Goal: Task Accomplishment & Management: Use online tool/utility

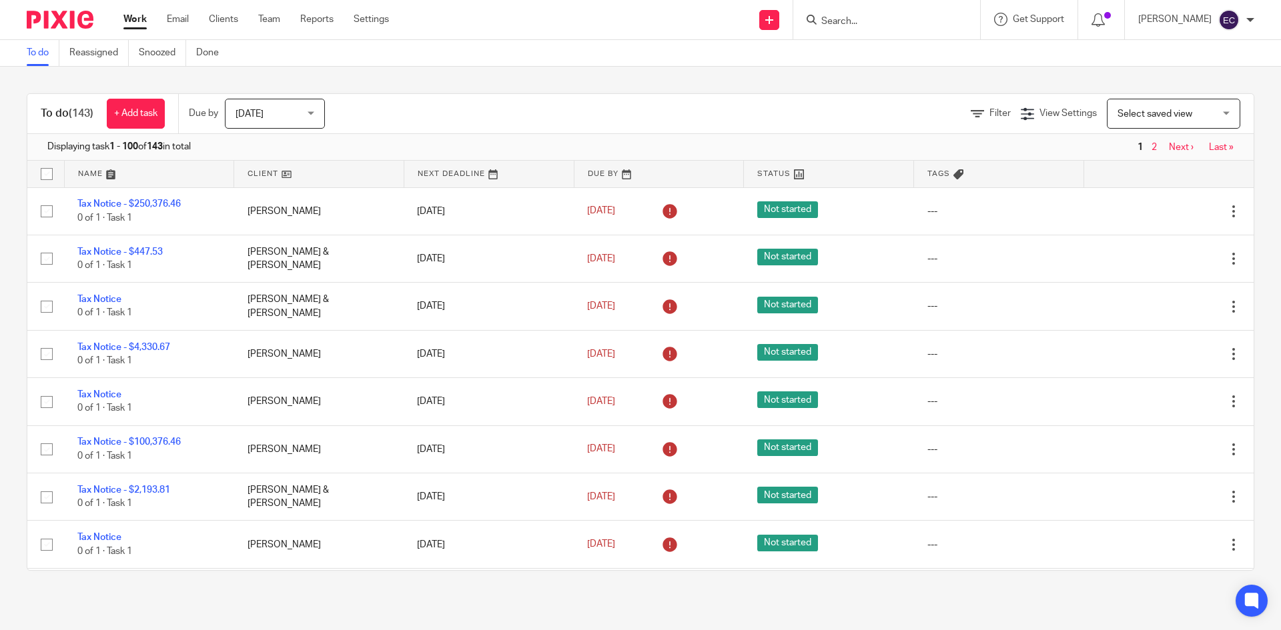
click at [562, 108] on div "Filter View Settings View Settings Manage saved views Select saved view Select …" at bounding box center [800, 114] width 905 height 30
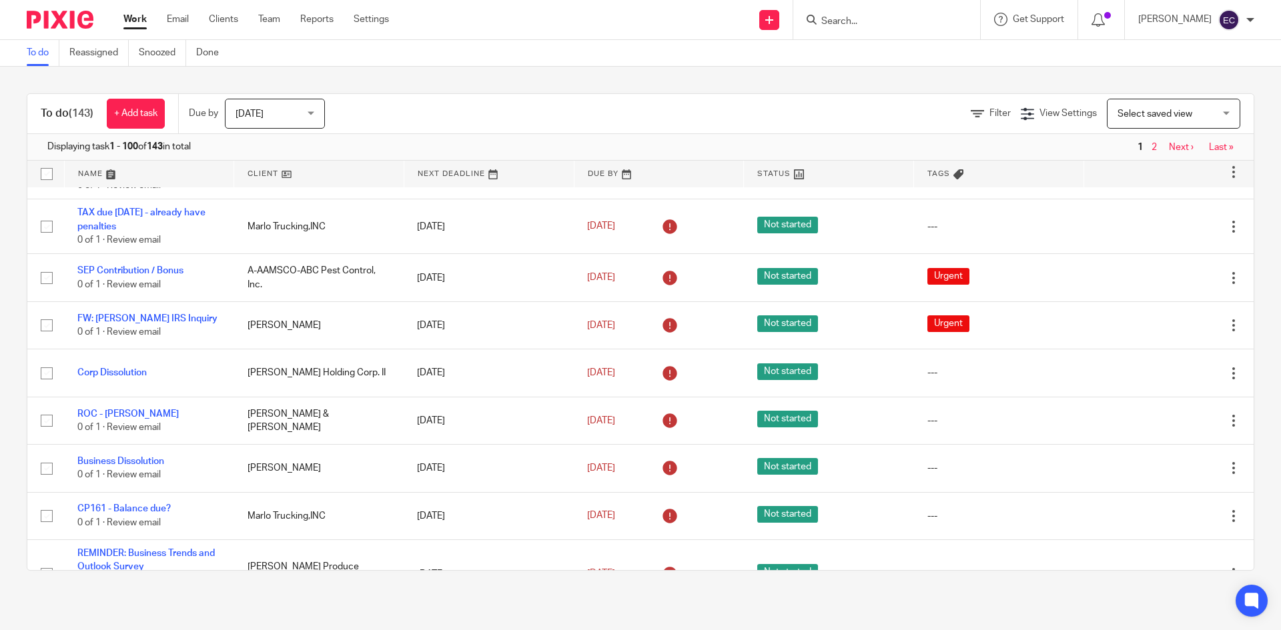
scroll to position [4608, 0]
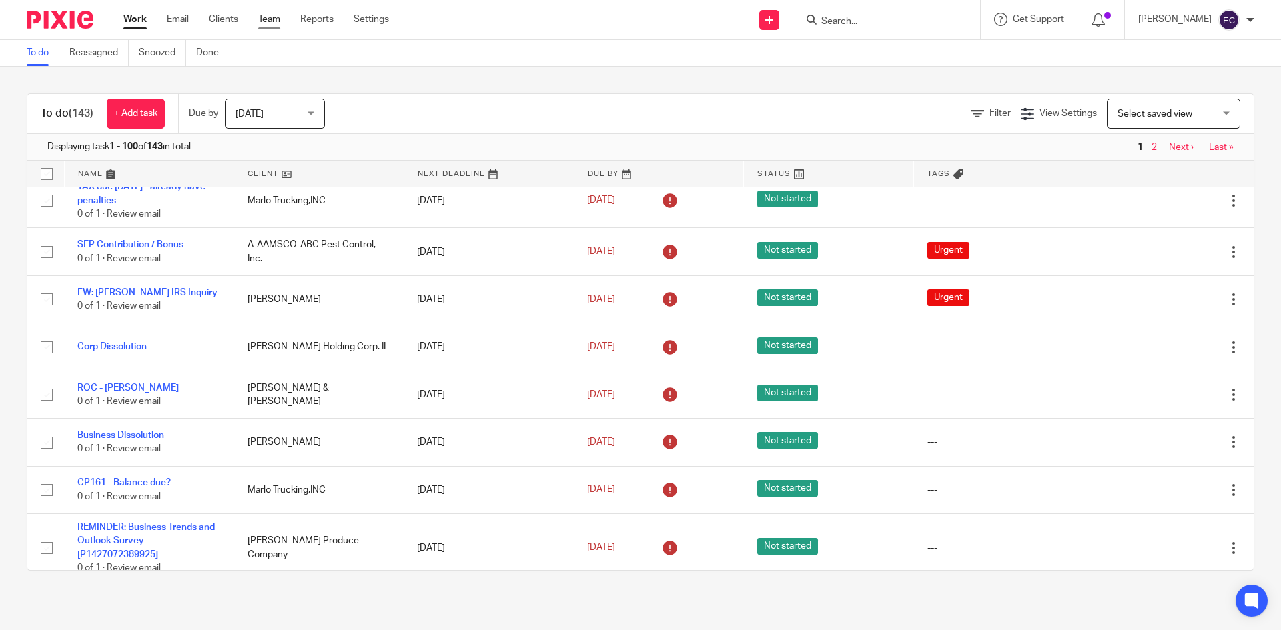
click at [268, 21] on link "Team" at bounding box center [269, 19] width 22 height 13
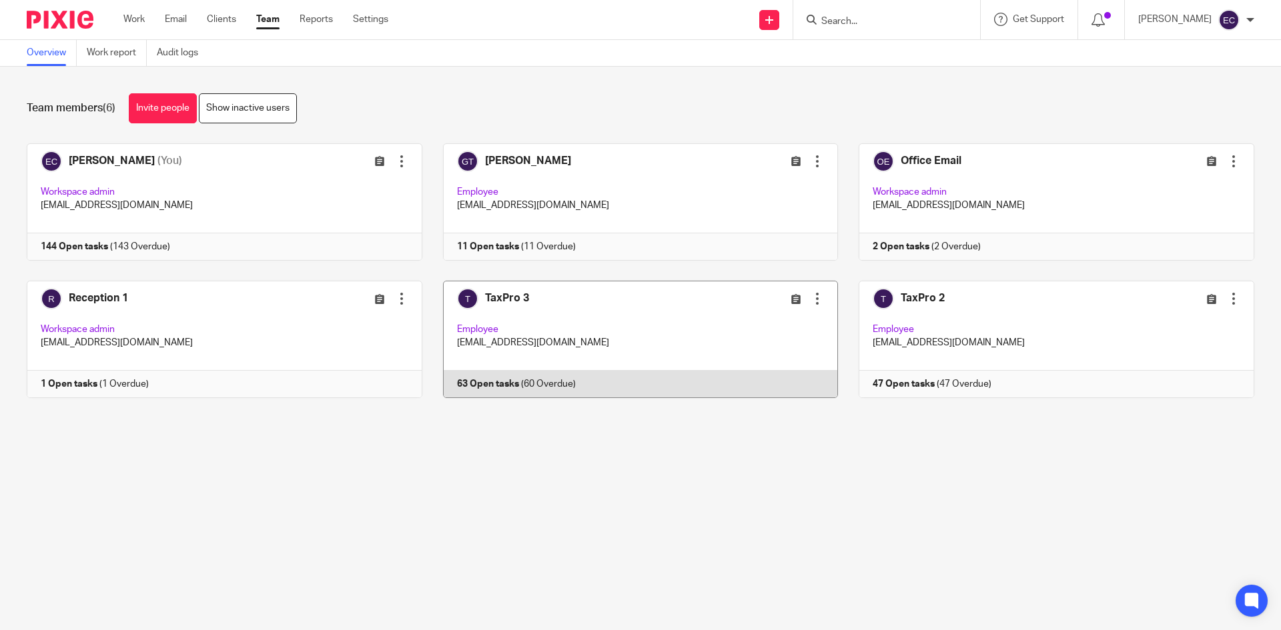
click at [577, 303] on link at bounding box center [630, 339] width 416 height 117
click at [475, 346] on link at bounding box center [630, 339] width 416 height 117
click at [481, 325] on link at bounding box center [630, 339] width 416 height 117
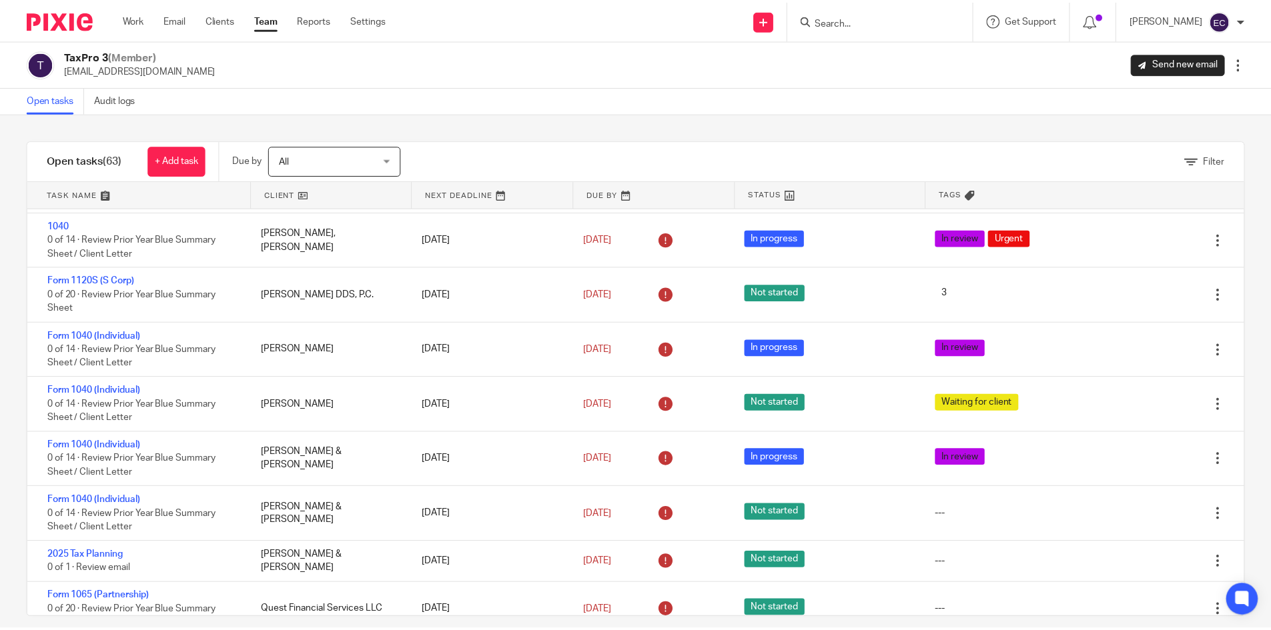
scroll to position [2062, 0]
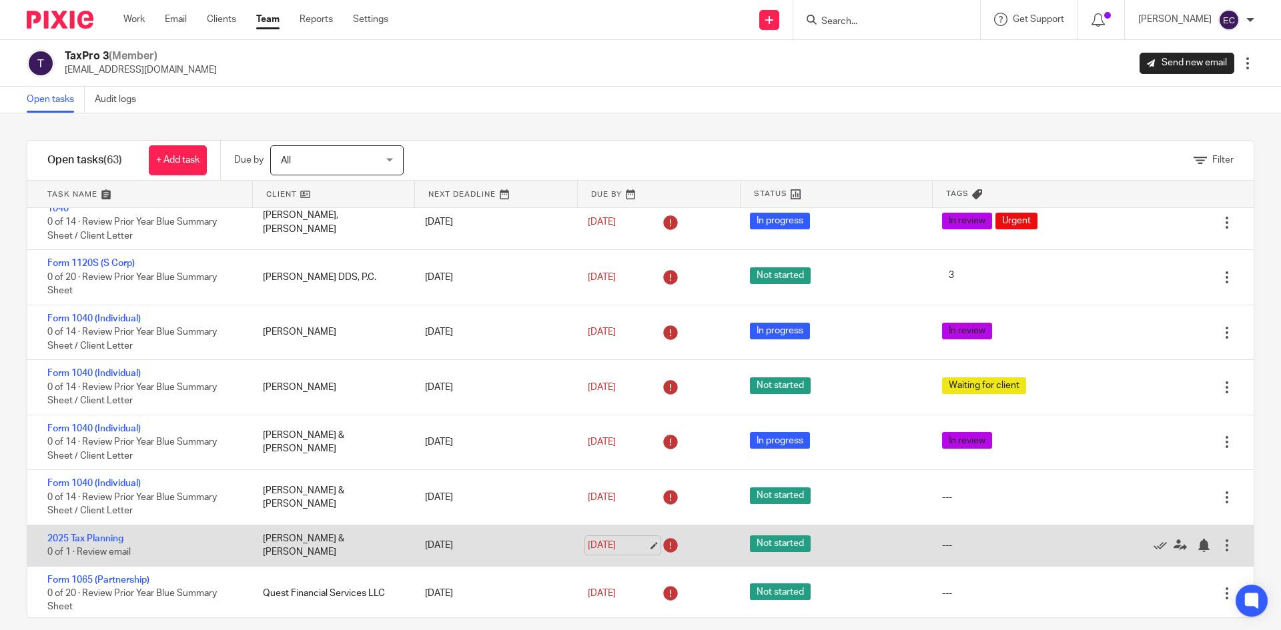
click at [605, 548] on link "Aug 19, 2025" at bounding box center [618, 546] width 60 height 14
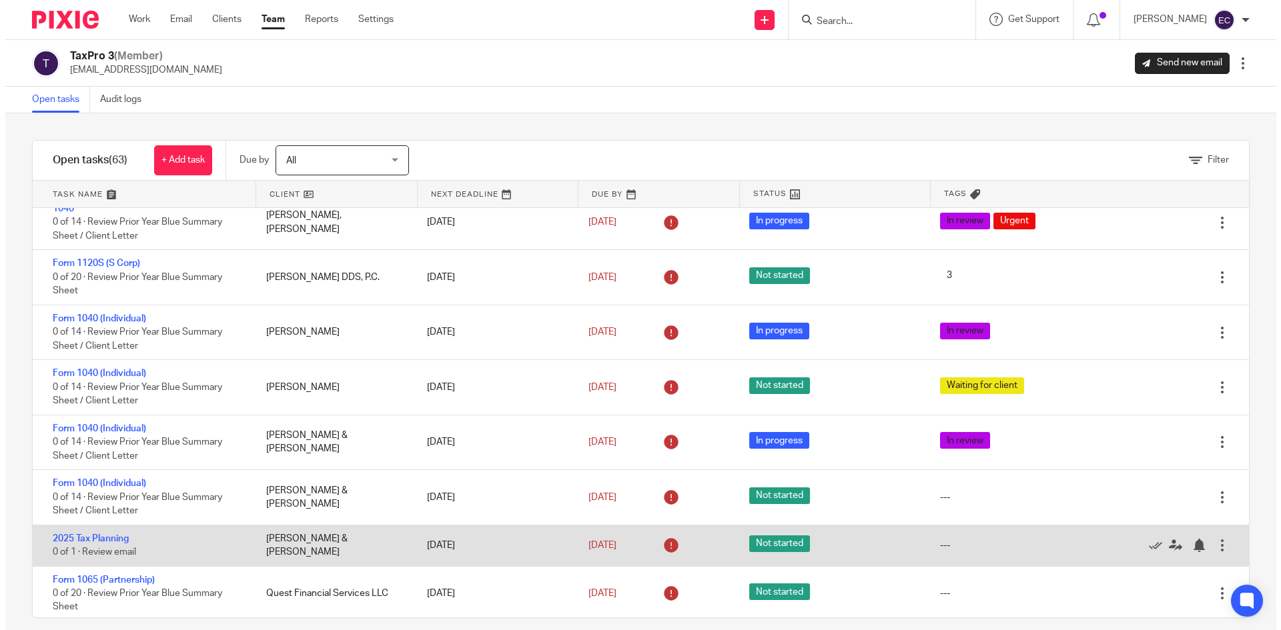
scroll to position [0, 0]
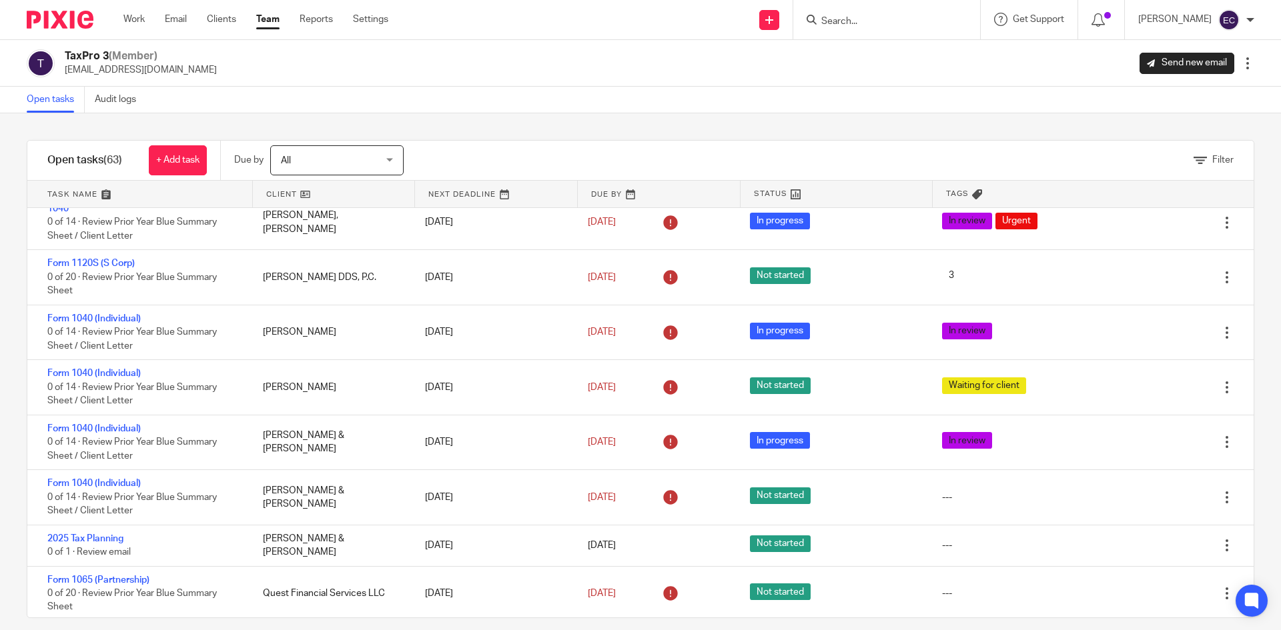
click at [266, 22] on link "Team" at bounding box center [267, 19] width 23 height 13
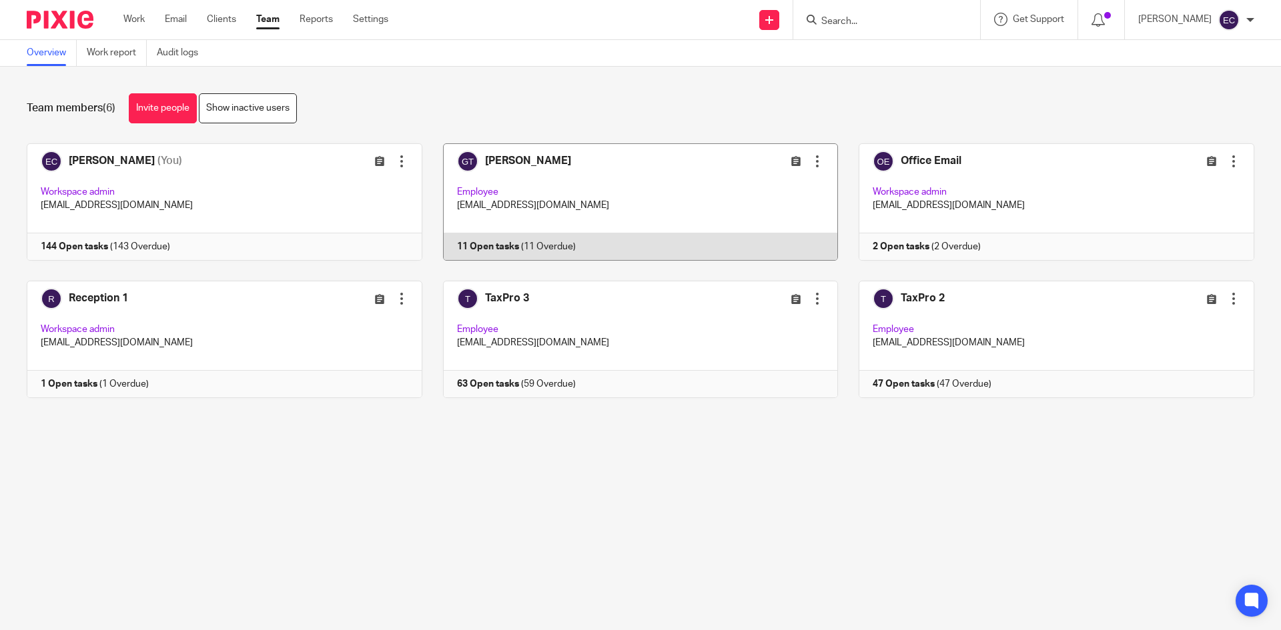
click at [557, 208] on link at bounding box center [630, 201] width 416 height 117
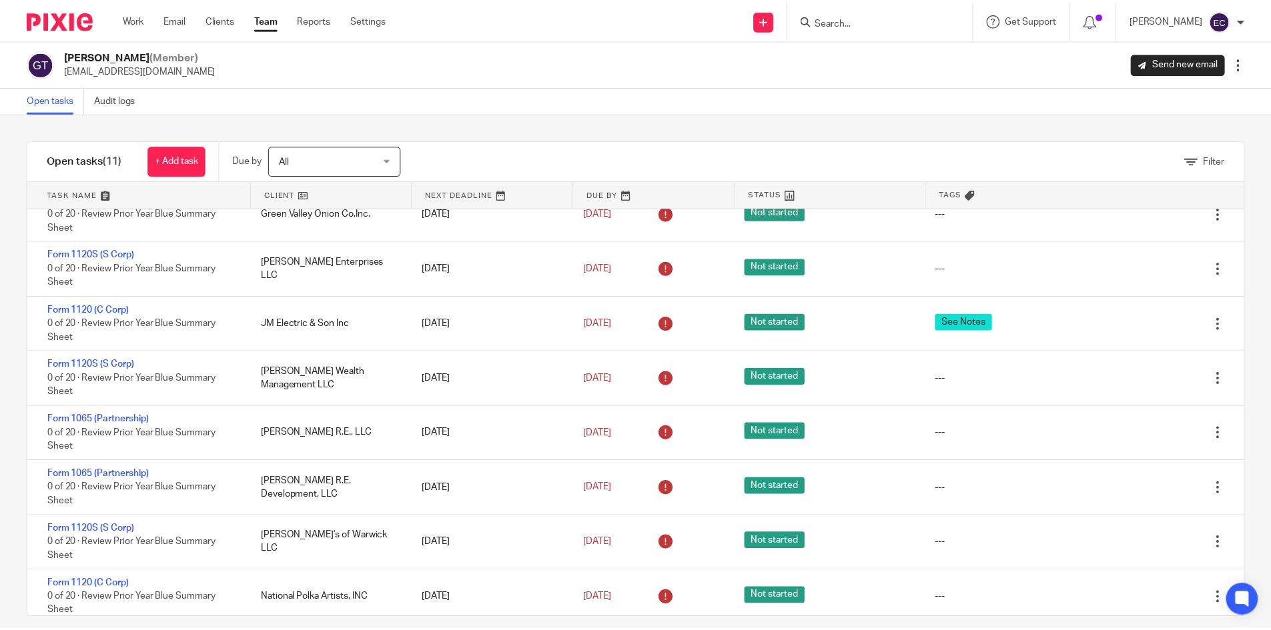
scroll to position [181, 0]
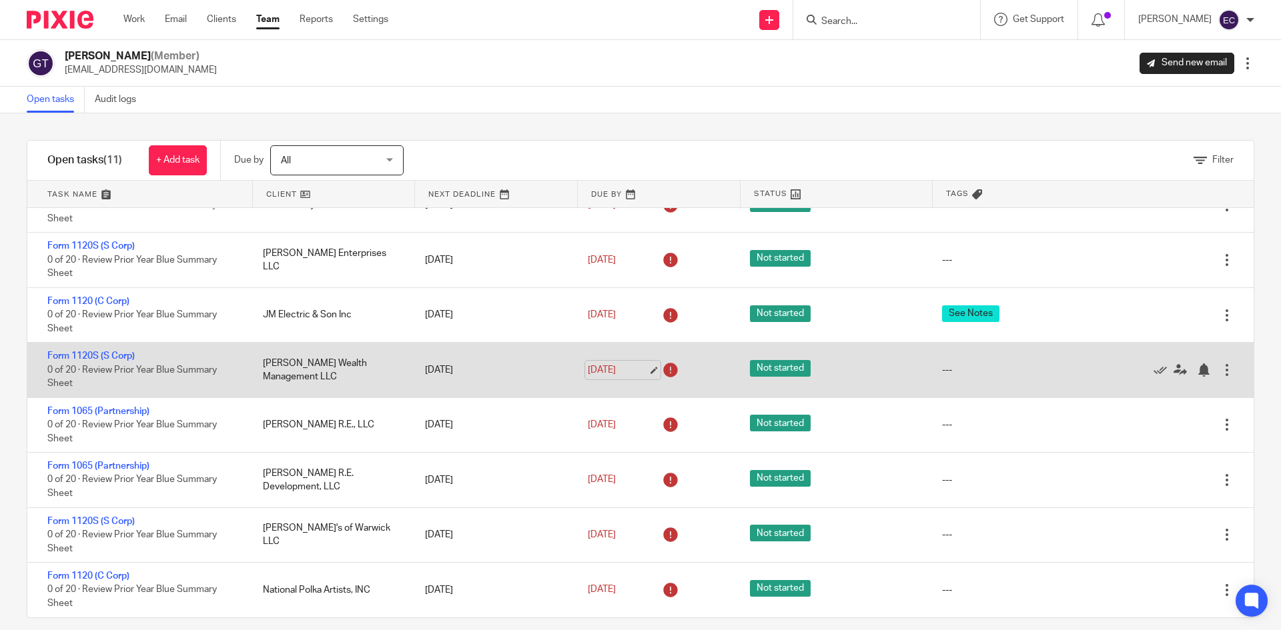
click at [598, 375] on link "Aug 18, 2025" at bounding box center [618, 371] width 60 height 14
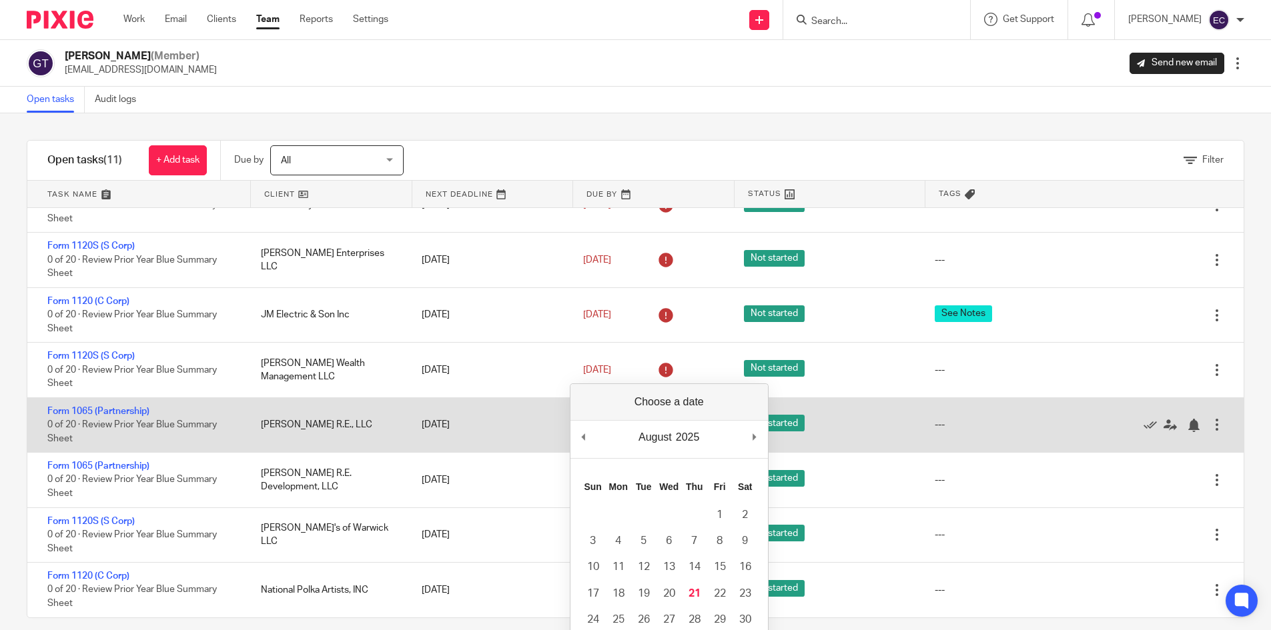
click at [859, 440] on div "Not started" at bounding box center [826, 424] width 191 height 33
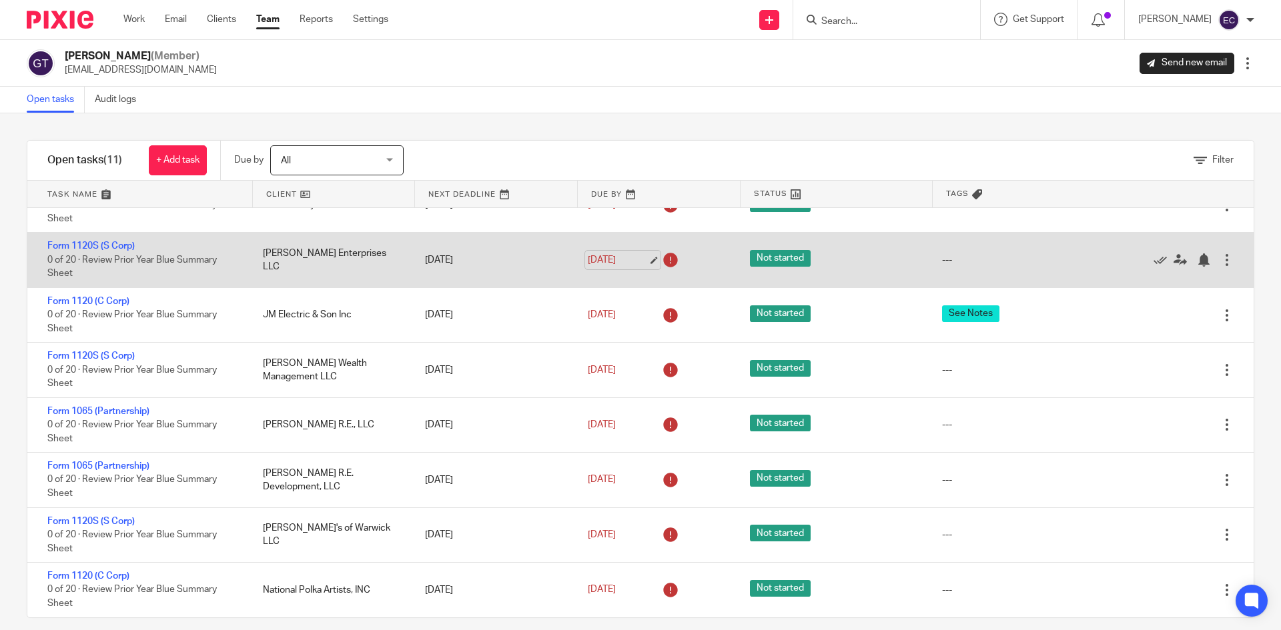
click at [614, 260] on link "Aug 18, 2025" at bounding box center [618, 261] width 60 height 14
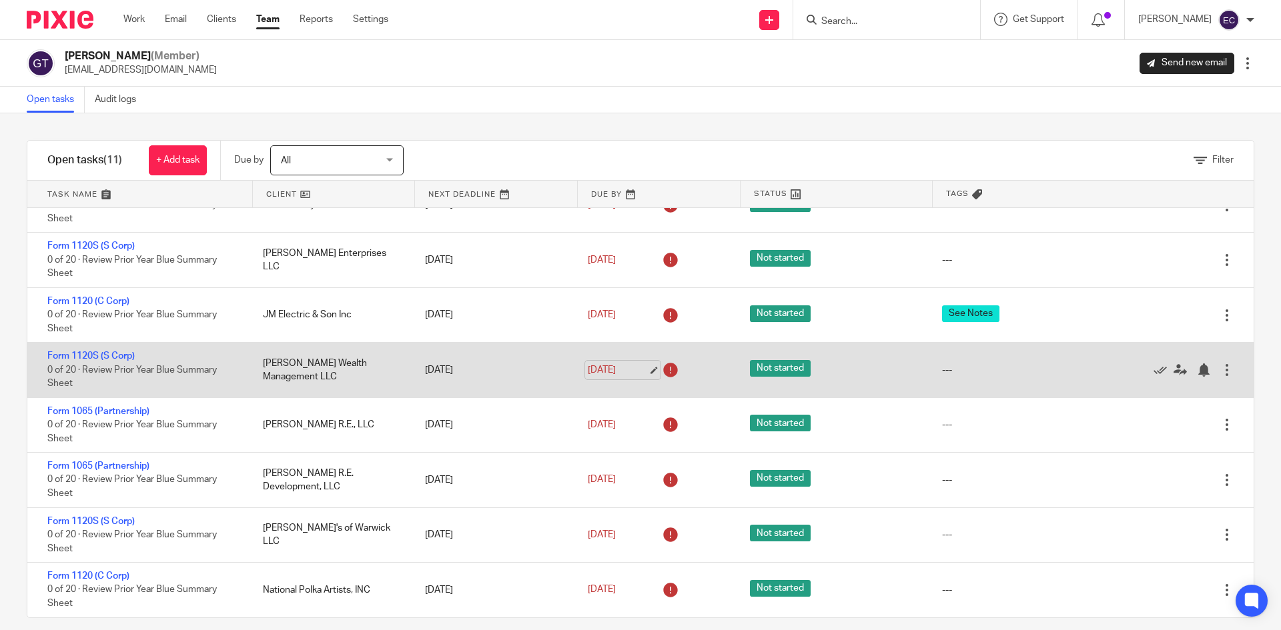
click at [604, 373] on link "Aug 18, 2025" at bounding box center [618, 371] width 60 height 14
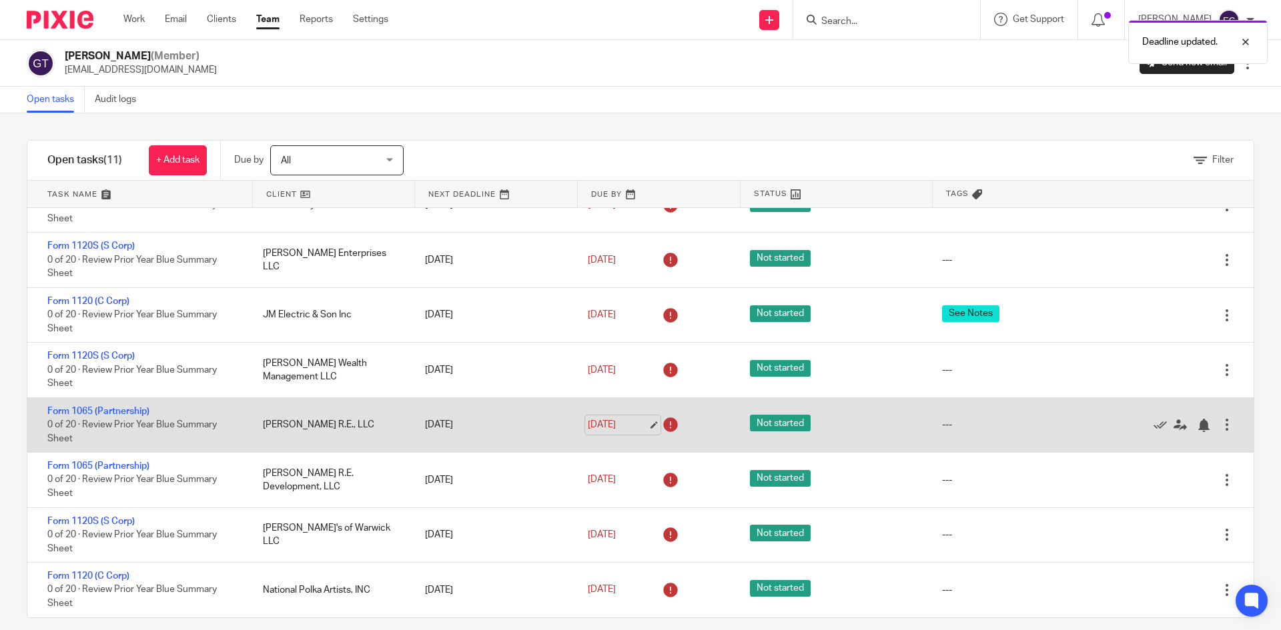
click at [610, 426] on link "Aug 18, 2025" at bounding box center [618, 425] width 60 height 14
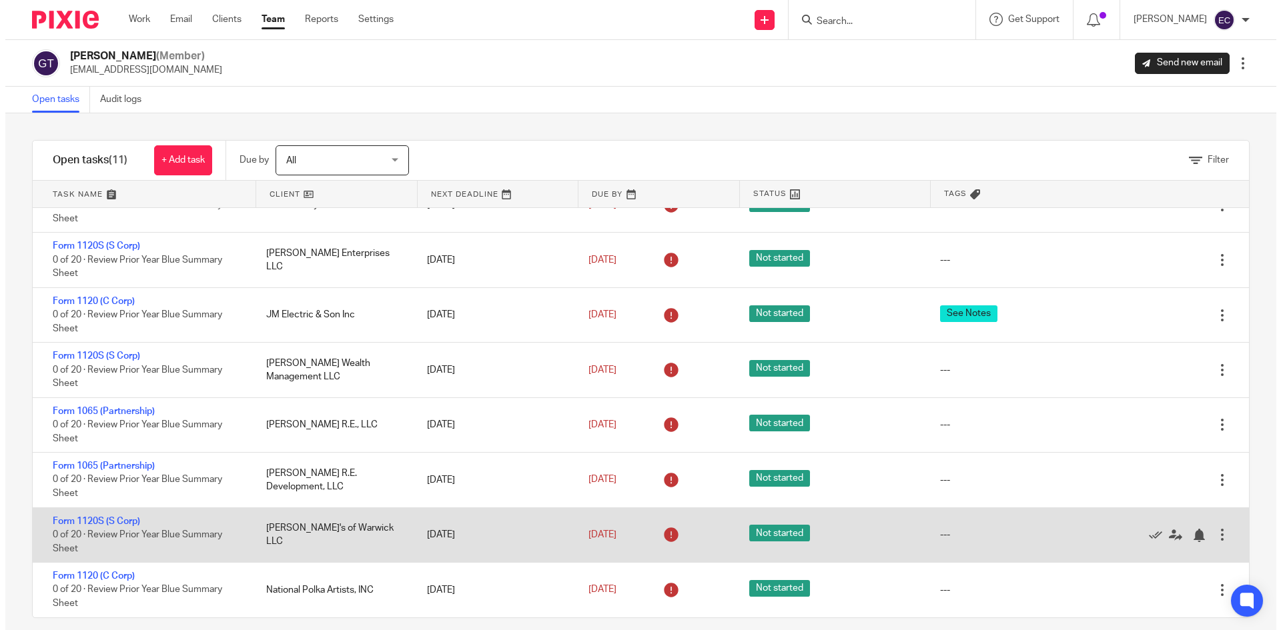
scroll to position [0, 0]
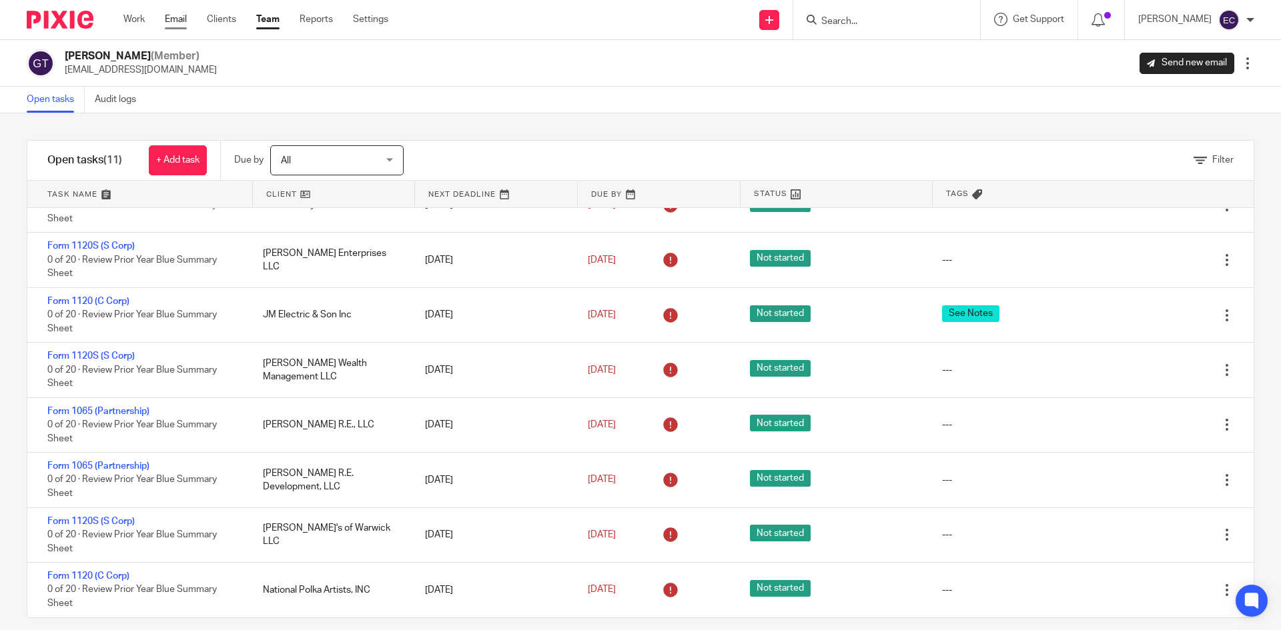
click at [167, 17] on link "Email" at bounding box center [176, 19] width 22 height 13
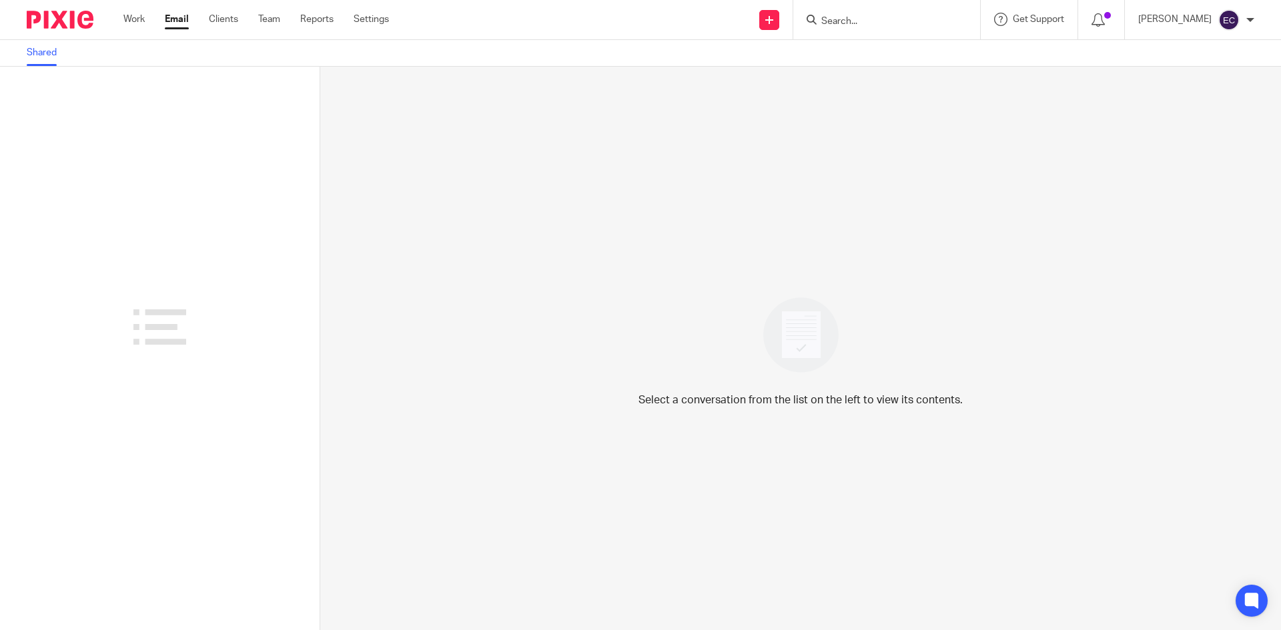
click at [820, 19] on input "Search" at bounding box center [880, 22] width 120 height 12
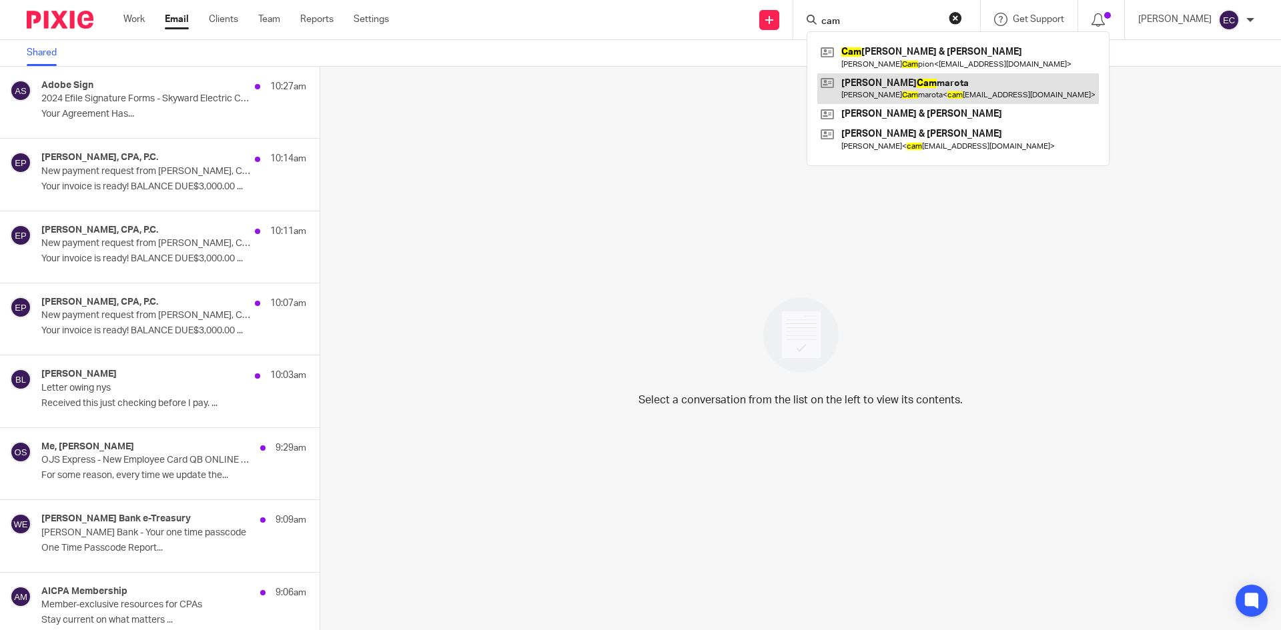
type input "cam"
click at [885, 93] on link at bounding box center [958, 88] width 282 height 31
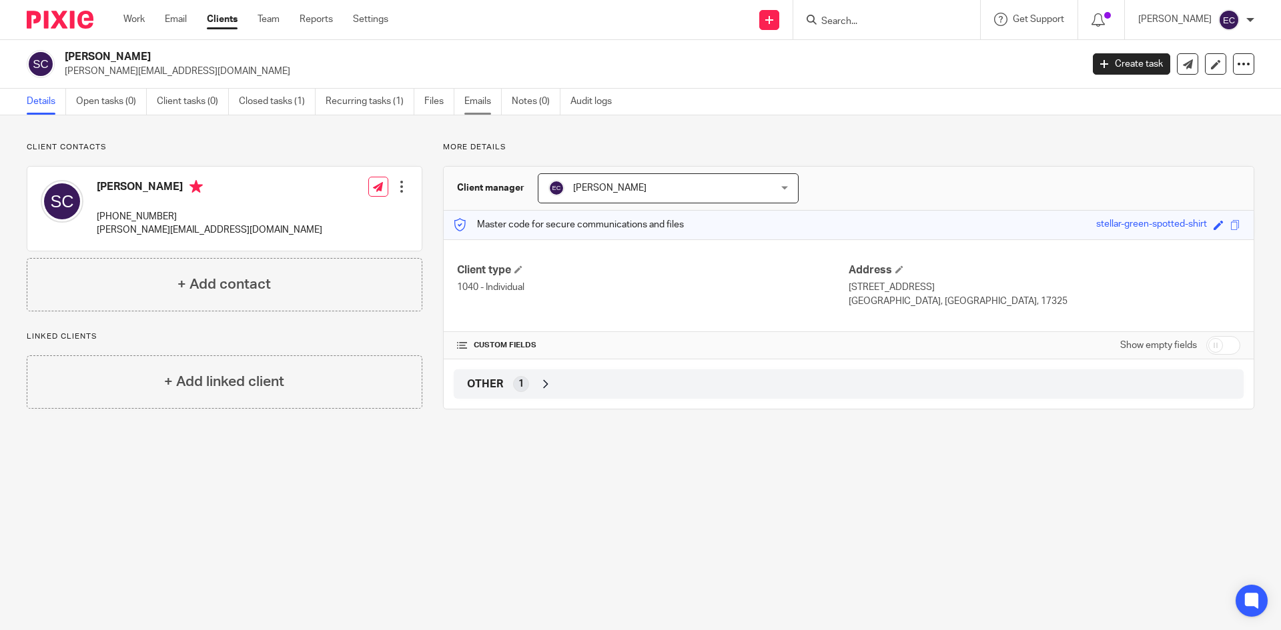
click at [468, 99] on link "Emails" at bounding box center [482, 102] width 37 height 26
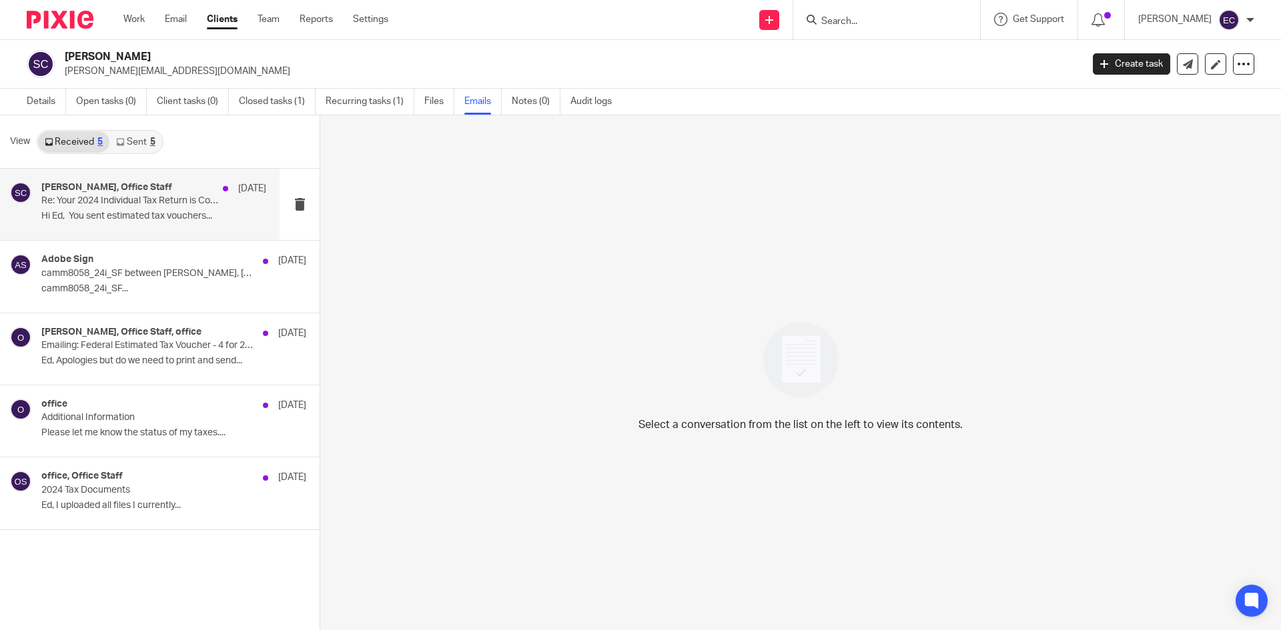
click at [165, 209] on div "[PERSON_NAME], Office Staff [DATE] Re: Your 2024 Individual Tax Return is Compl…" at bounding box center [153, 204] width 225 height 45
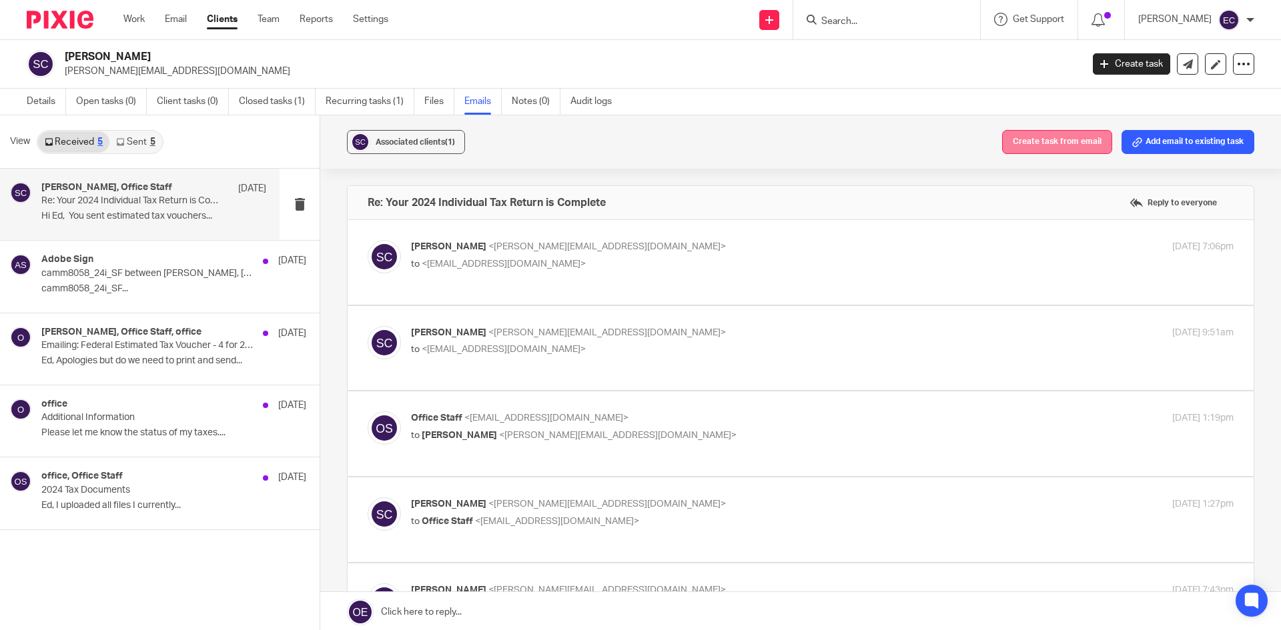
click at [1028, 133] on button "Create task from email" at bounding box center [1057, 142] width 110 height 24
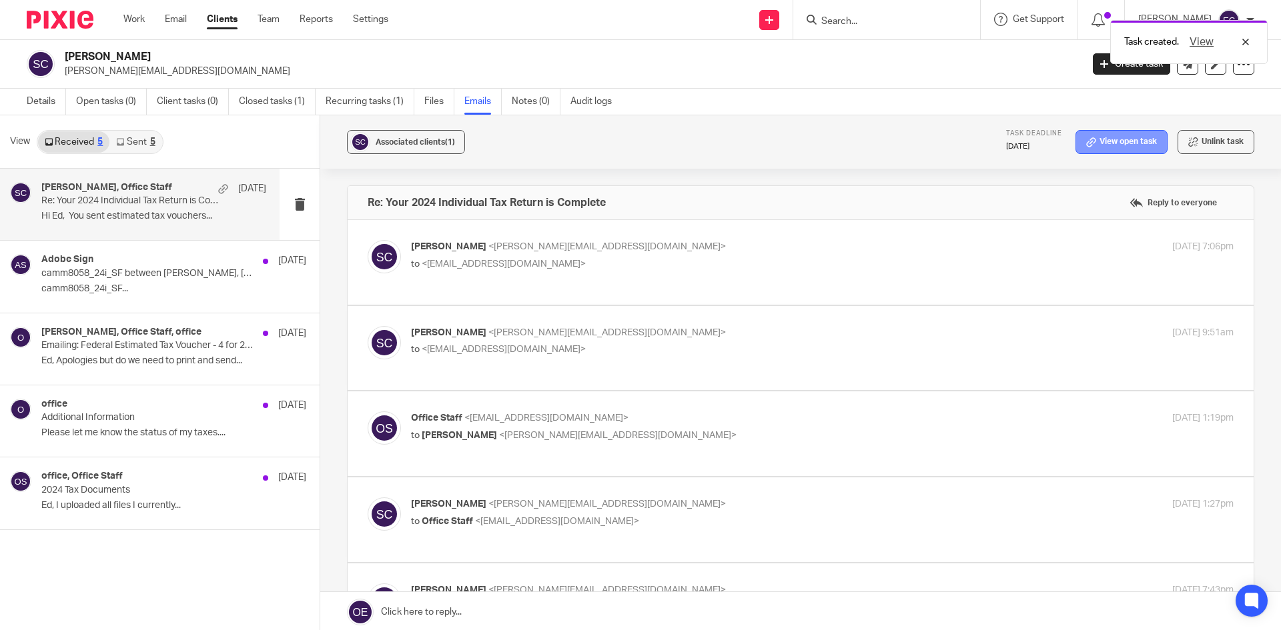
click at [1101, 140] on link "View open task" at bounding box center [1122, 142] width 92 height 24
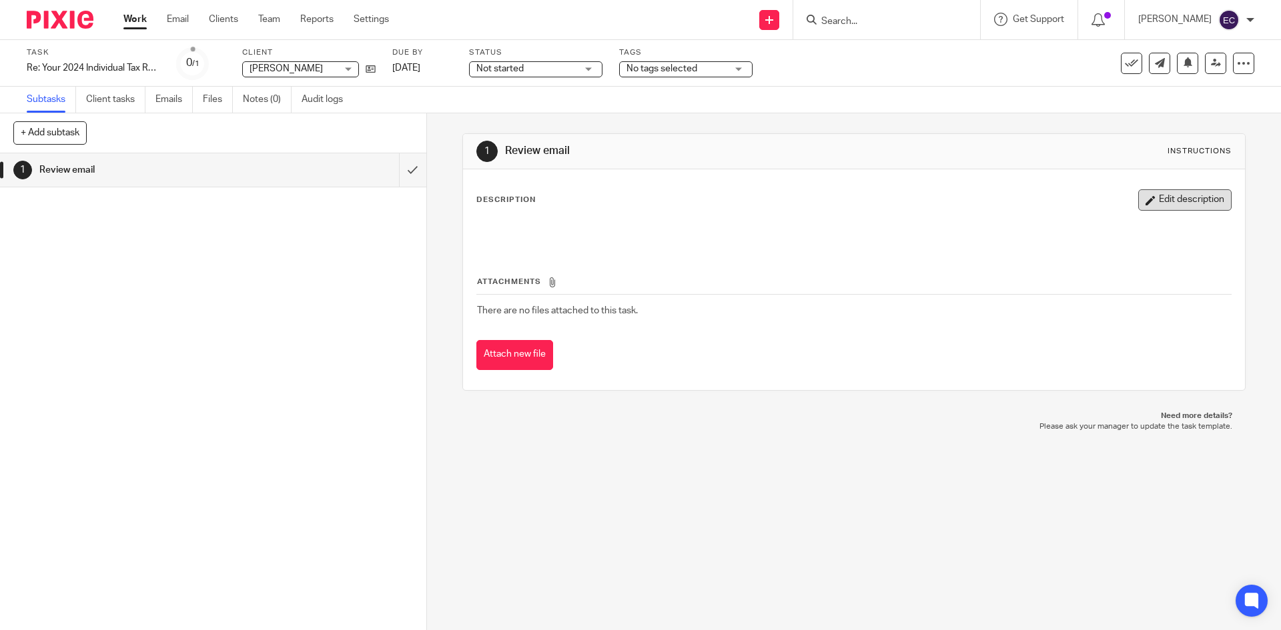
click at [1138, 201] on button "Edit description" at bounding box center [1184, 199] width 93 height 21
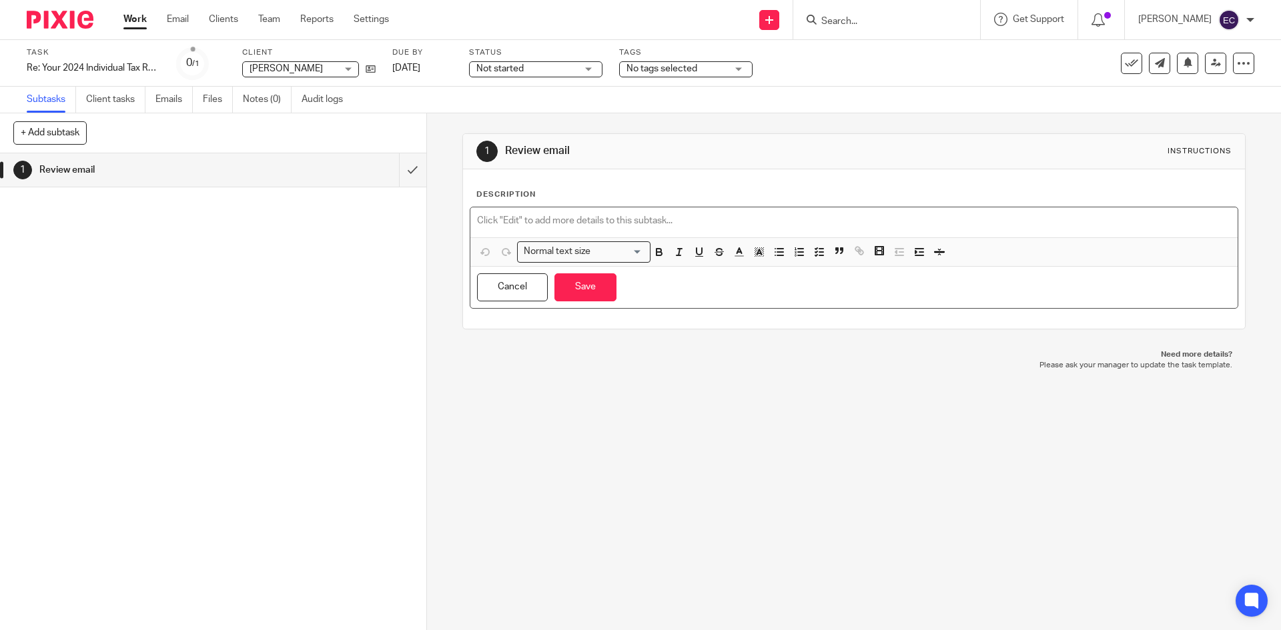
drag, startPoint x: 536, startPoint y: 218, endPoint x: 658, endPoint y: 210, distance: 121.6
click at [552, 218] on p at bounding box center [853, 220] width 753 height 13
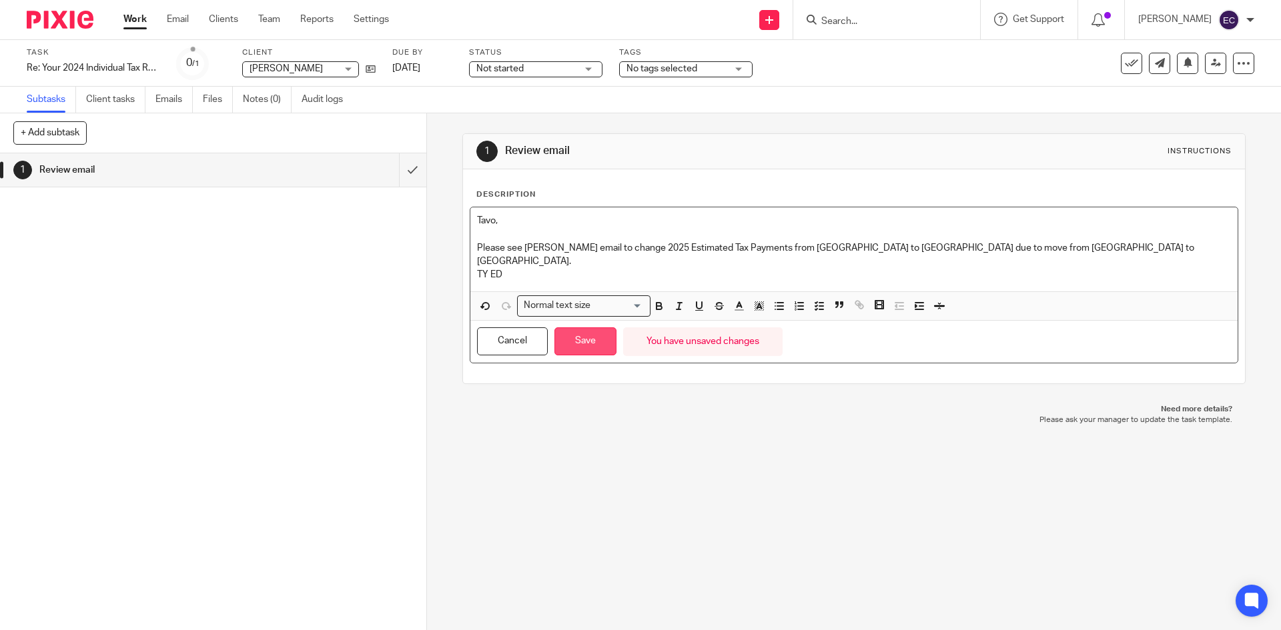
click at [590, 330] on button "Save" at bounding box center [585, 342] width 62 height 29
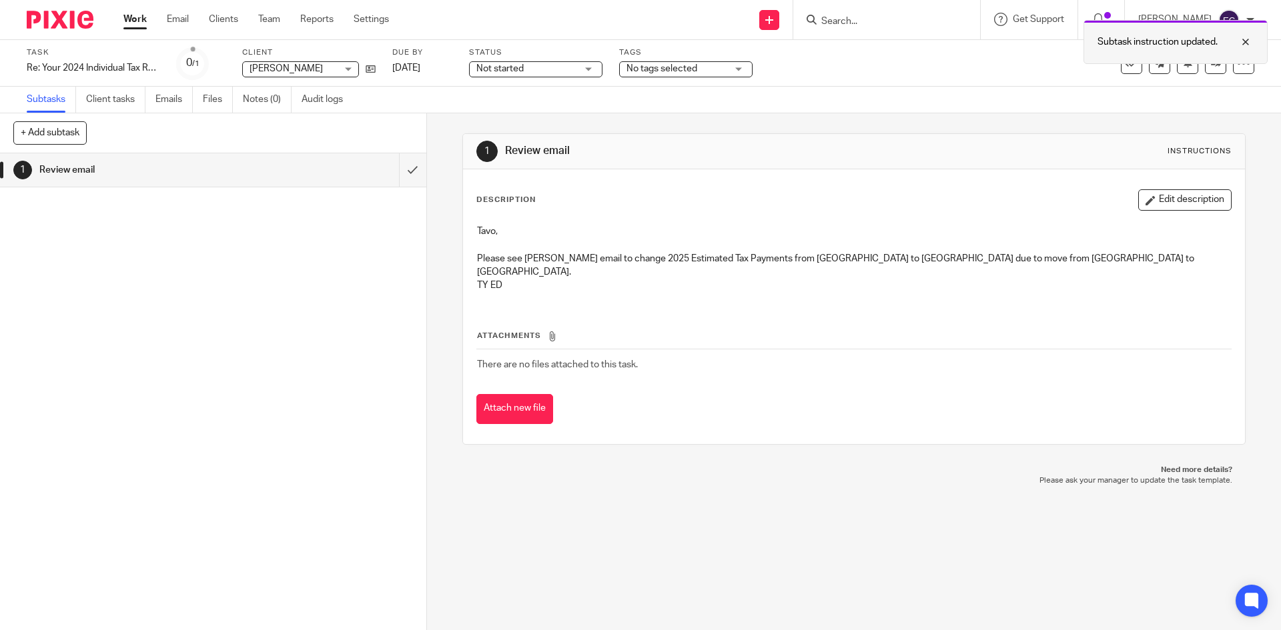
click at [1250, 39] on div at bounding box center [1236, 42] width 36 height 16
click at [591, 69] on div "Not started Not started" at bounding box center [535, 69] width 133 height 16
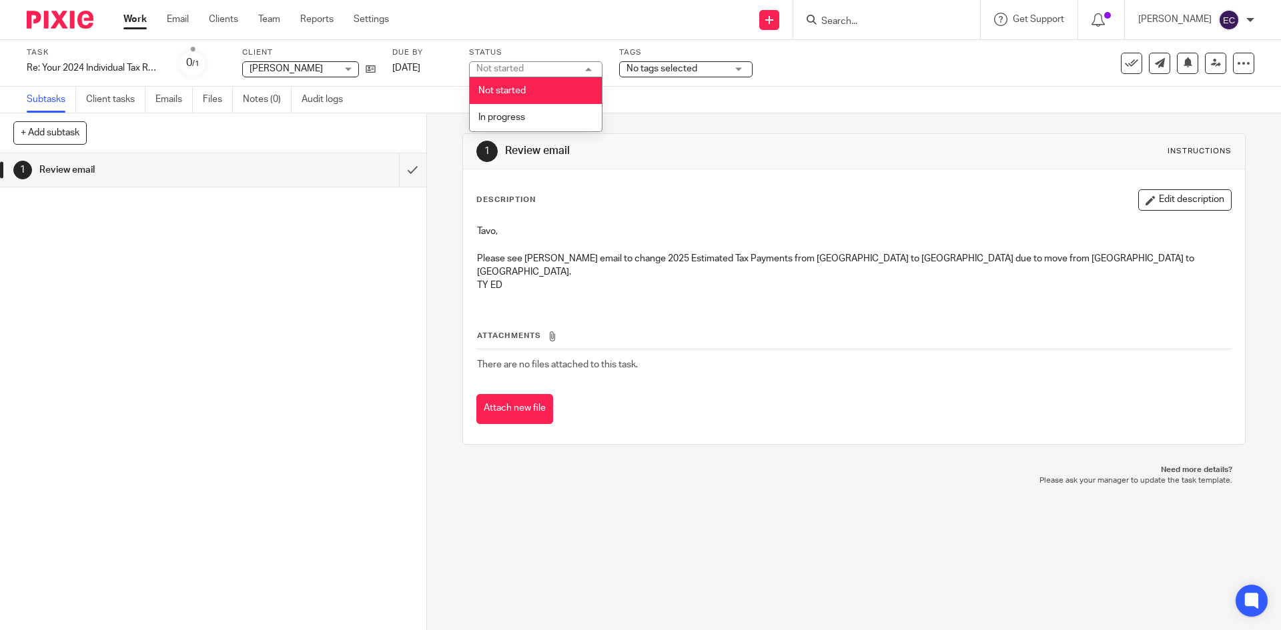
click at [695, 117] on div "1 Review email Instructions Description Edit description Tavo, Please see Scott…" at bounding box center [853, 289] width 783 height 352
click at [741, 70] on div "No tags selected" at bounding box center [685, 69] width 133 height 16
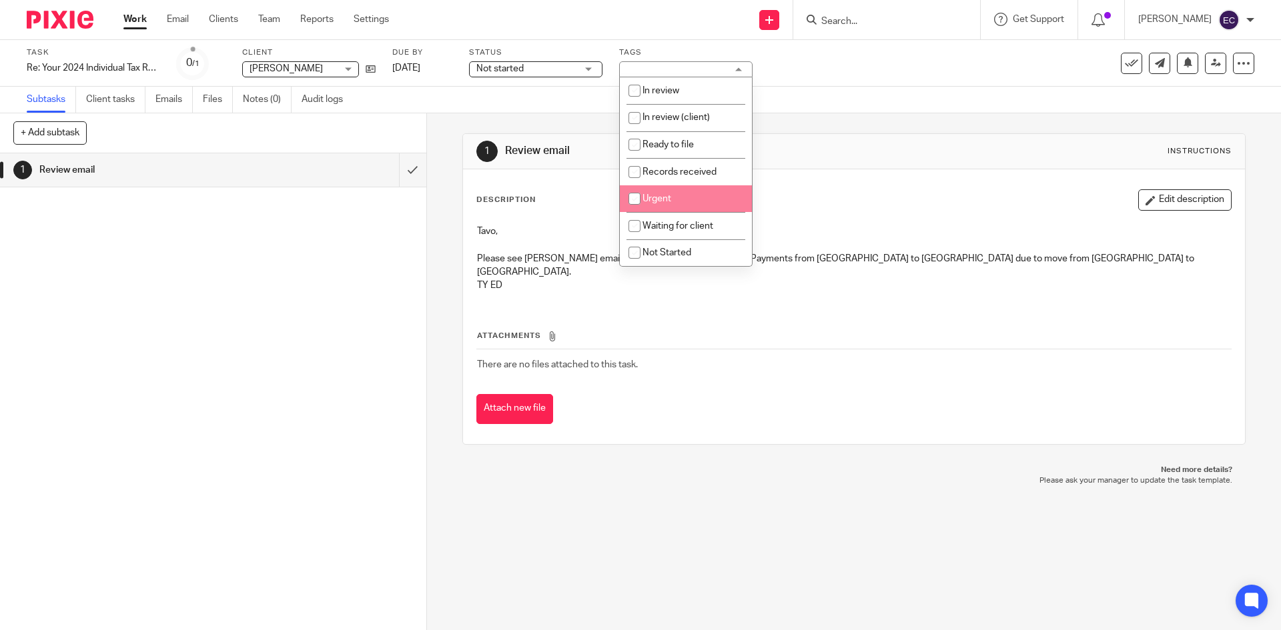
click at [694, 198] on li "Urgent" at bounding box center [686, 198] width 132 height 27
checkbox input "true"
click at [845, 105] on div "Subtasks Client tasks Emails Files Notes (0) Audit logs" at bounding box center [640, 100] width 1281 height 27
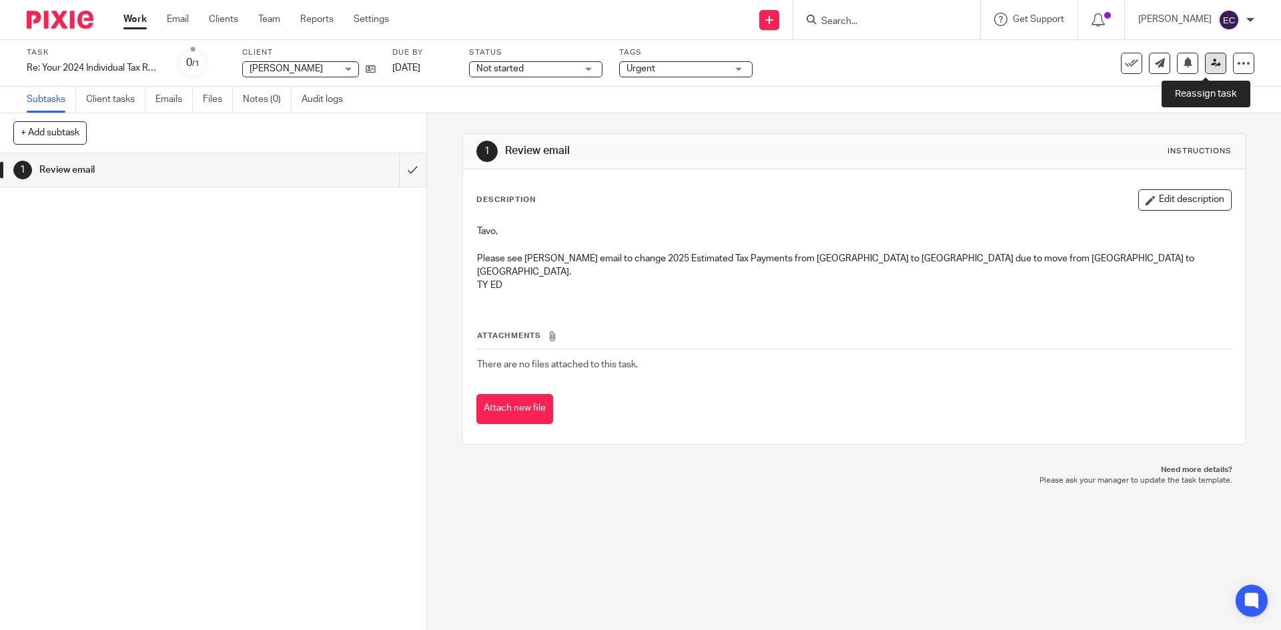
click at [1211, 61] on icon at bounding box center [1216, 63] width 10 height 10
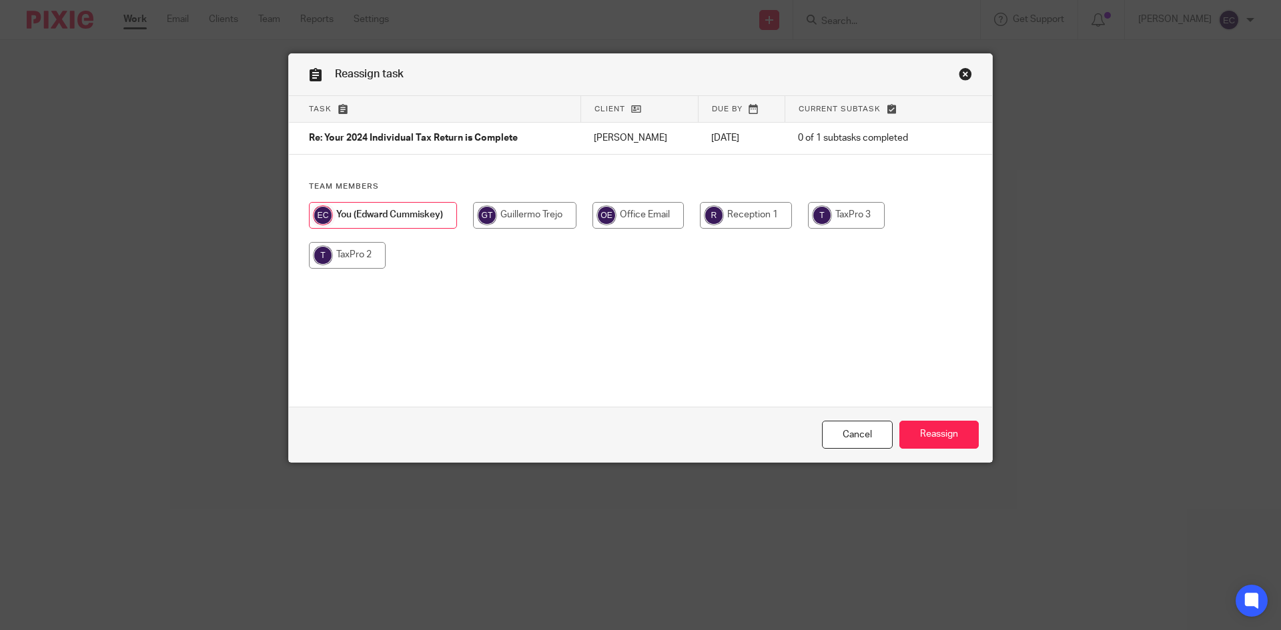
click at [543, 226] on input "radio" at bounding box center [524, 215] width 103 height 27
radio input "true"
click at [947, 437] on input "Reassign" at bounding box center [938, 435] width 79 height 29
